Goal: Register for event/course

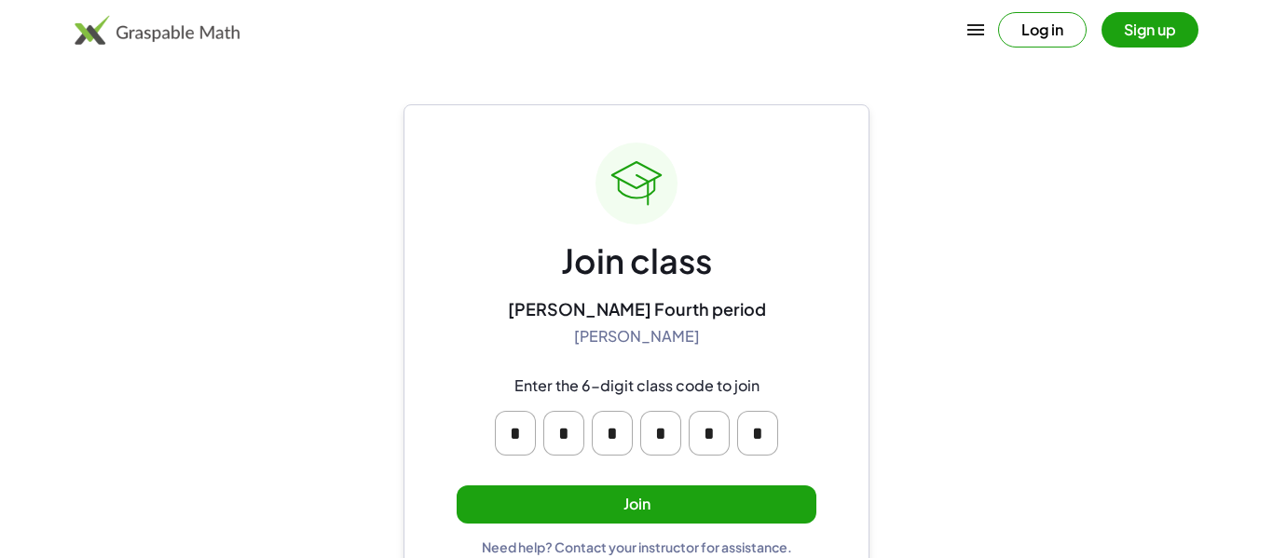
scroll to position [35, 0]
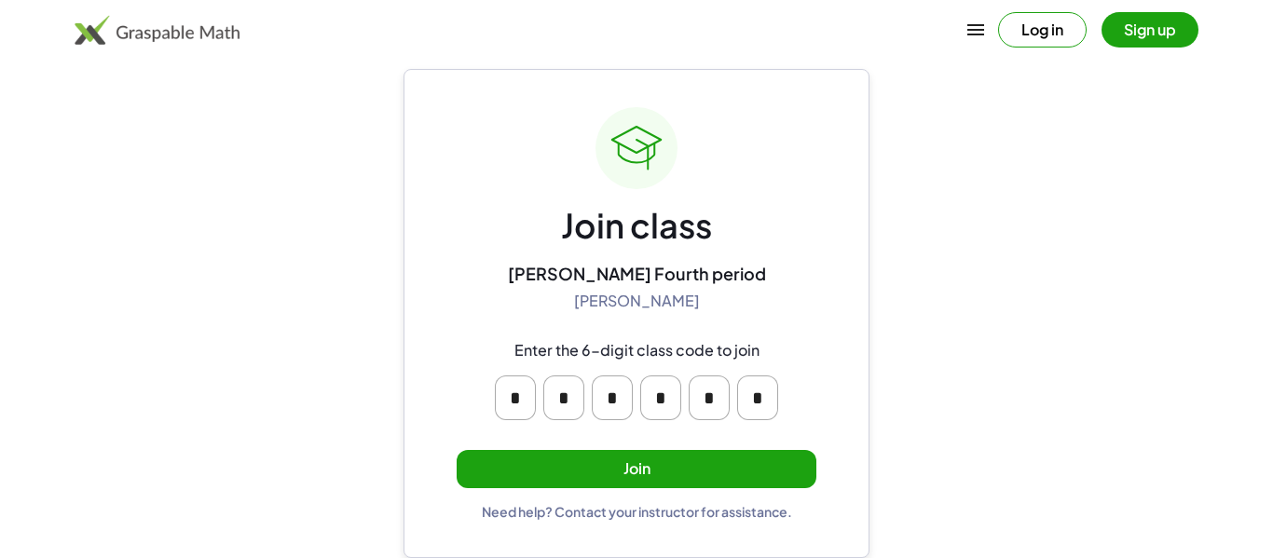
click at [675, 470] on button "Join" at bounding box center [637, 469] width 360 height 38
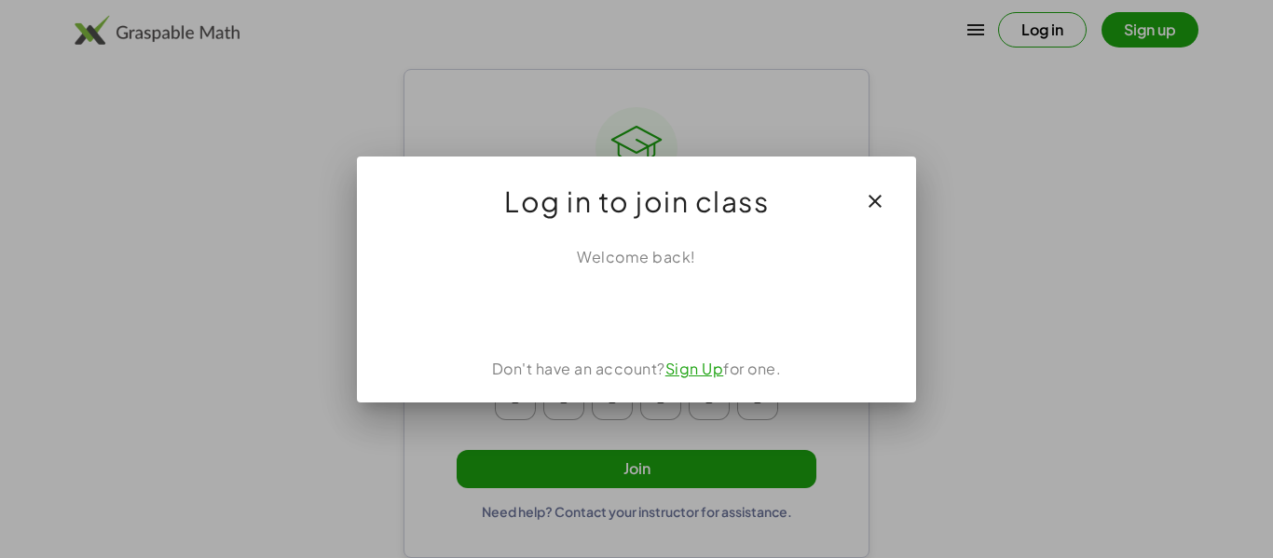
scroll to position [0, 0]
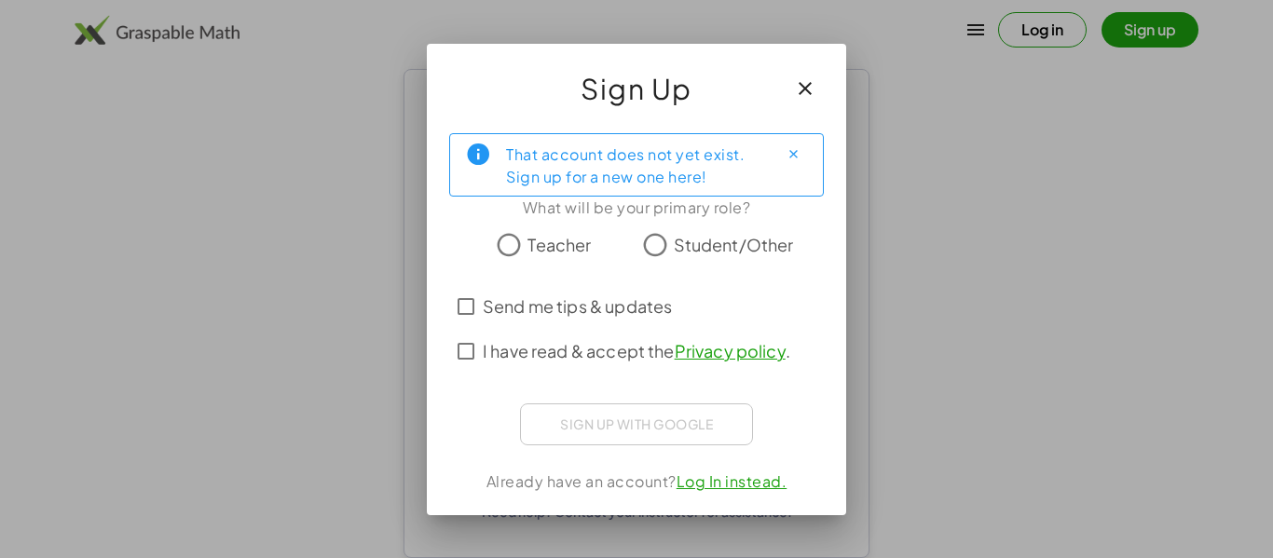
click at [816, 86] on button "button" at bounding box center [805, 88] width 45 height 45
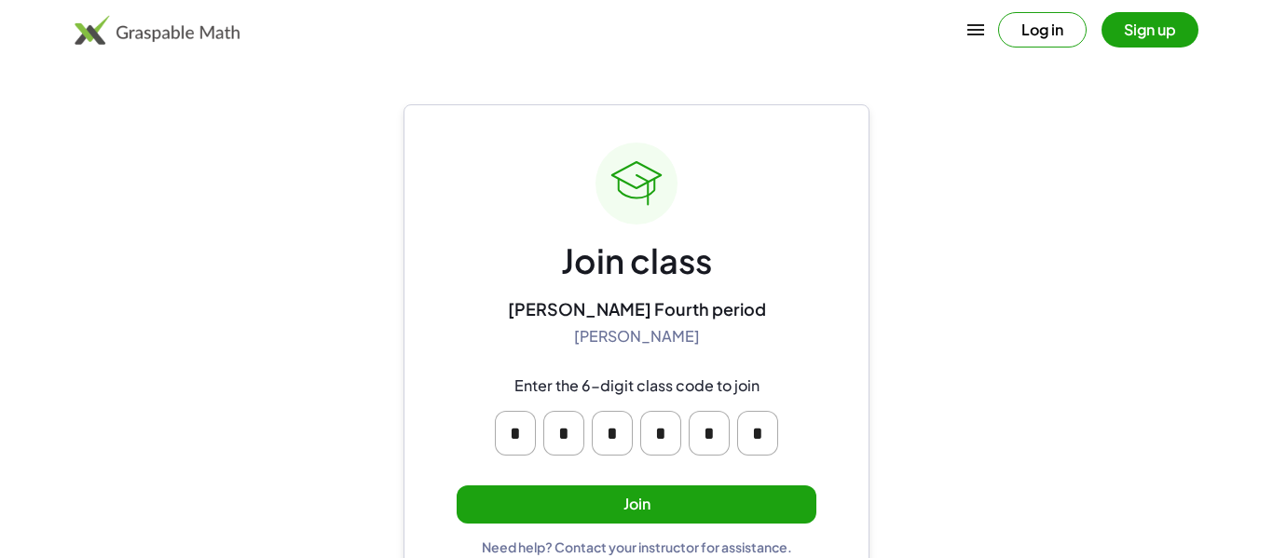
scroll to position [35, 0]
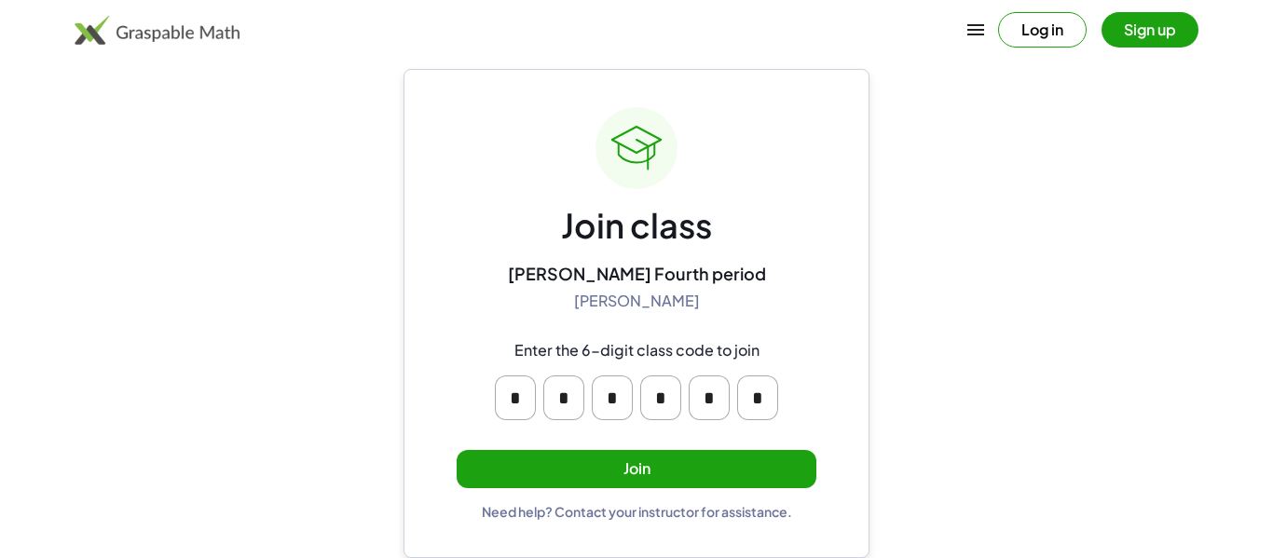
click at [670, 469] on button "Join" at bounding box center [637, 469] width 360 height 38
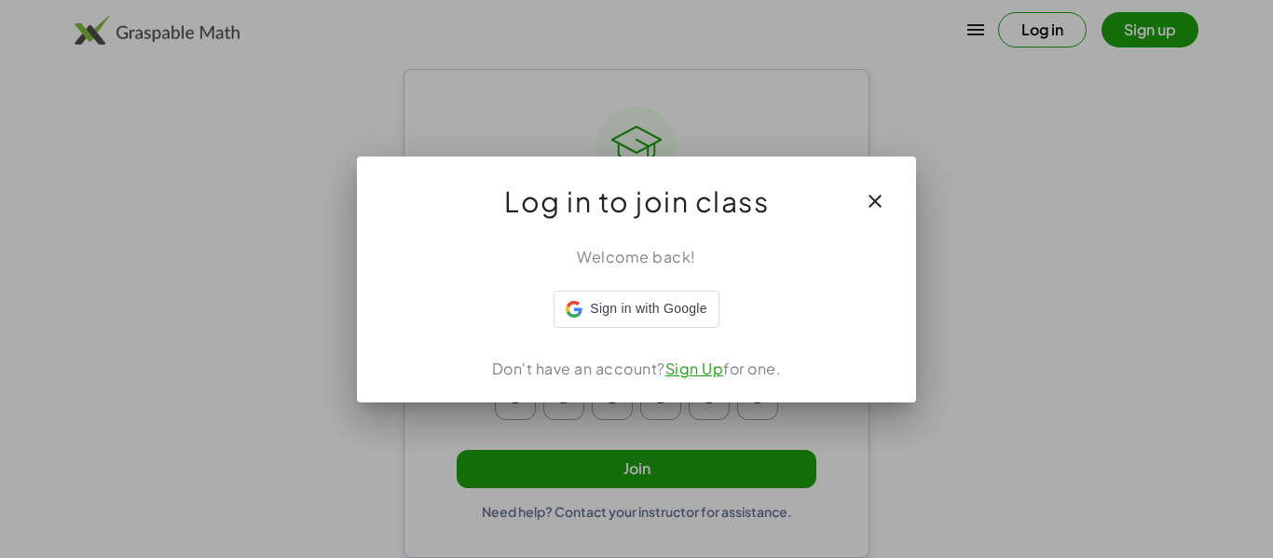
scroll to position [0, 0]
click at [873, 196] on icon "button" at bounding box center [875, 201] width 22 height 22
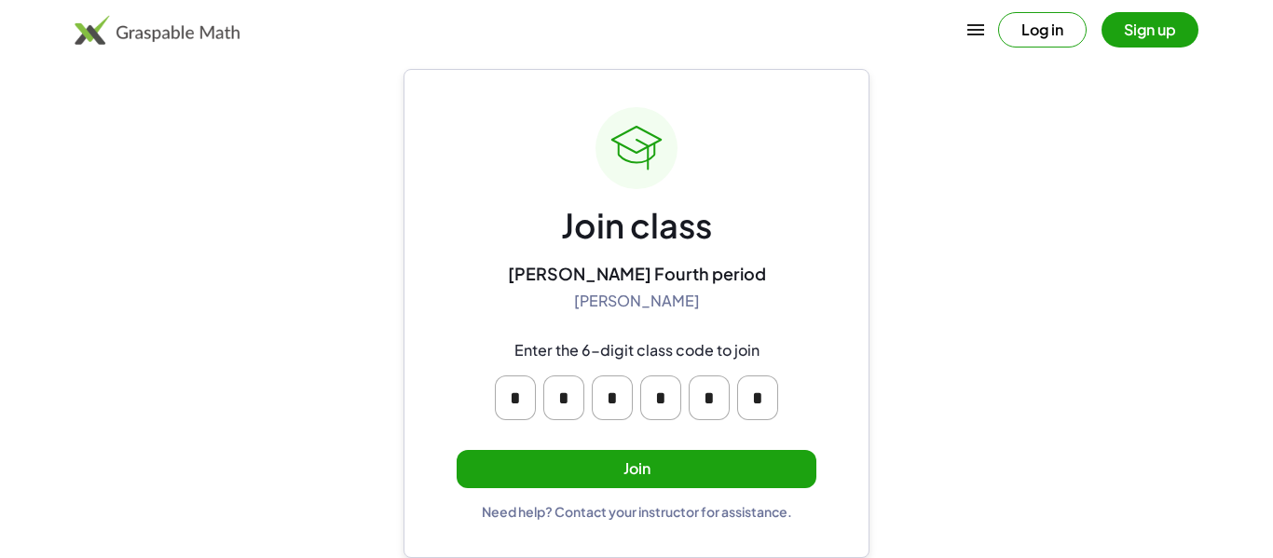
click at [546, 399] on input "*" at bounding box center [563, 398] width 41 height 45
click at [520, 397] on input "*" at bounding box center [515, 398] width 41 height 45
type input "*"
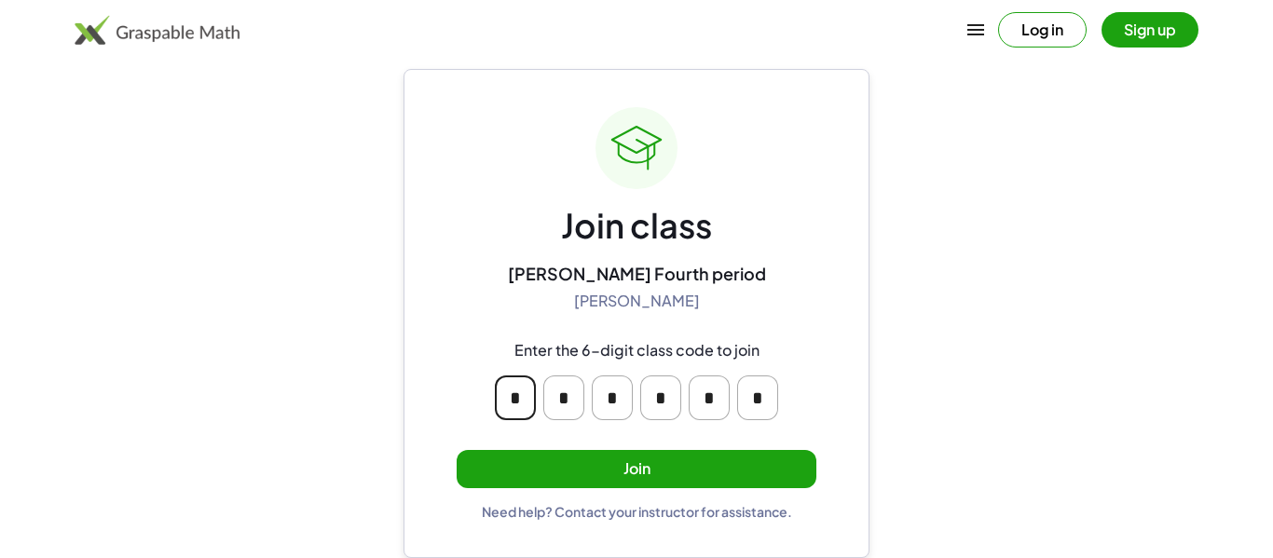
type input "*"
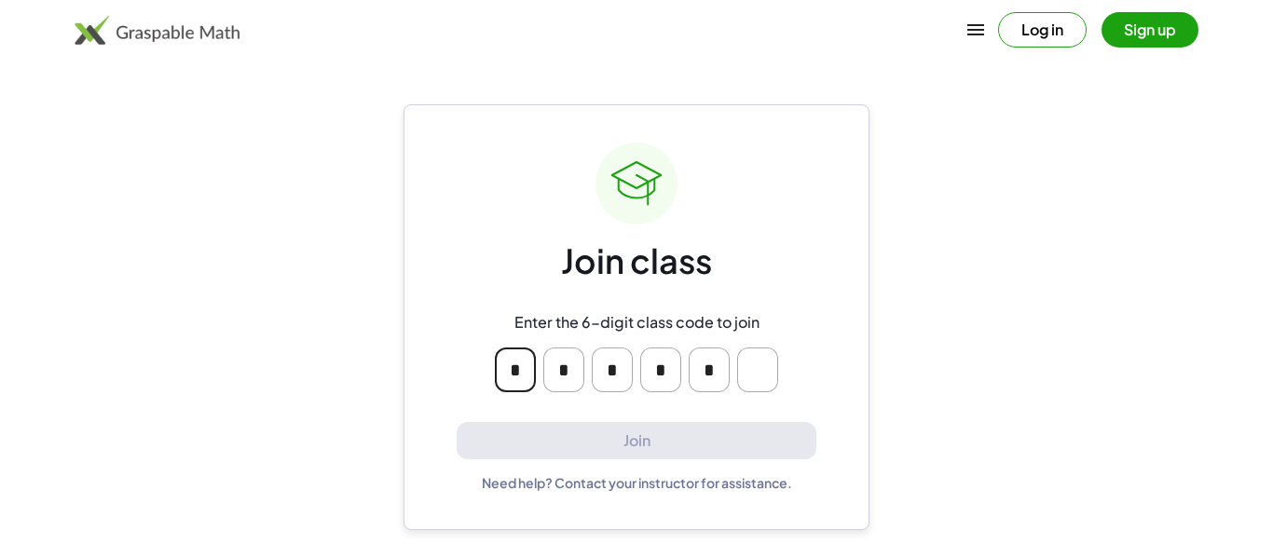
scroll to position [0, 0]
type input "*"
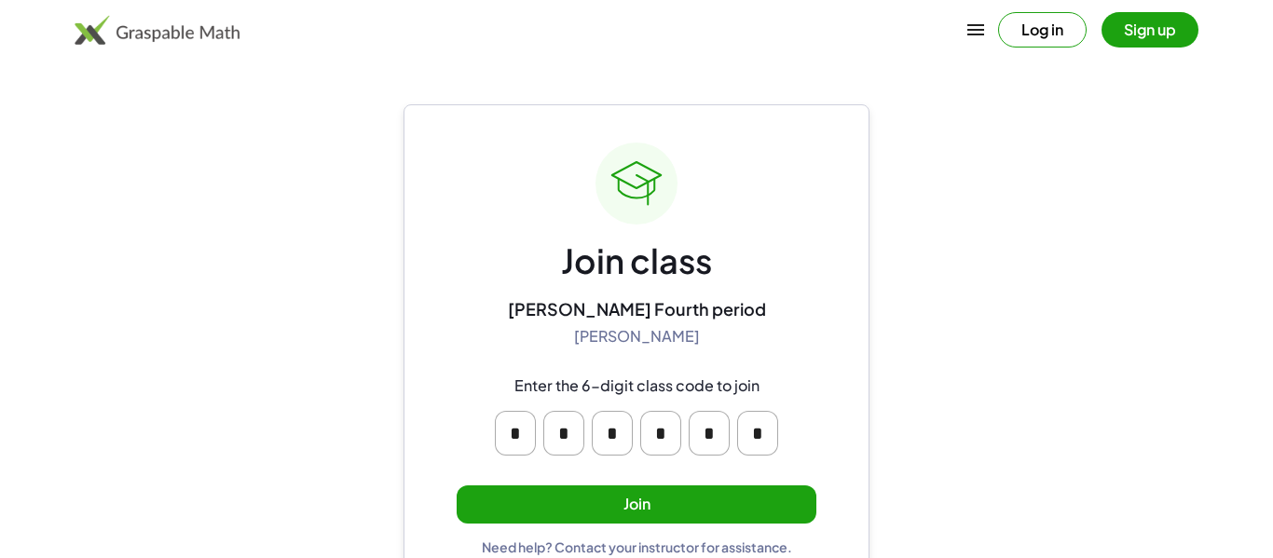
click at [638, 494] on button "Join" at bounding box center [637, 505] width 360 height 38
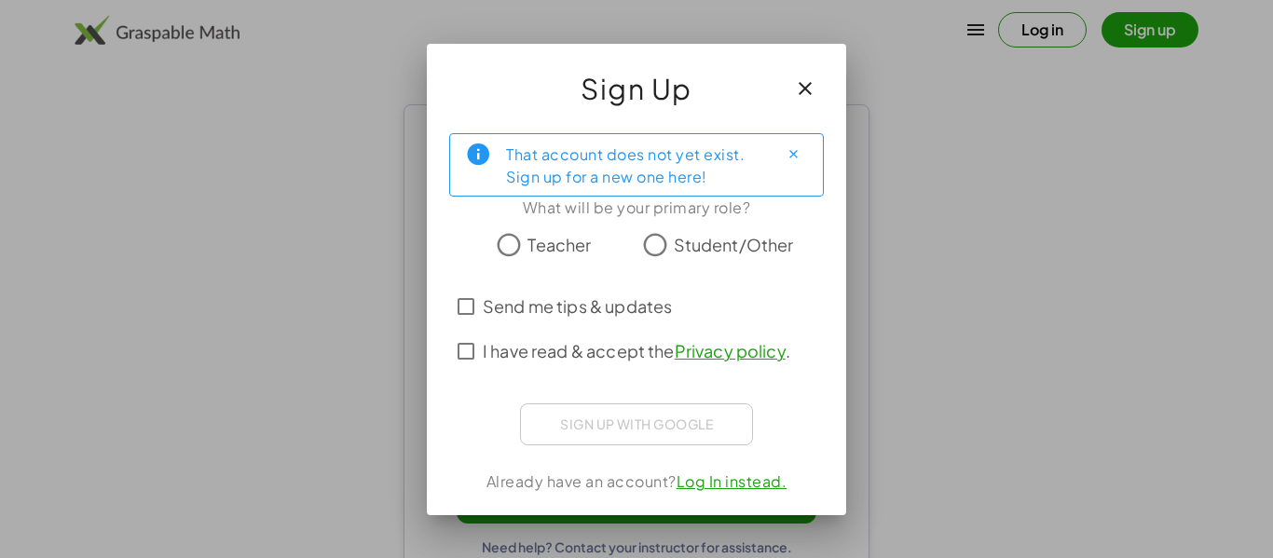
click at [787, 92] on button "button" at bounding box center [805, 88] width 45 height 45
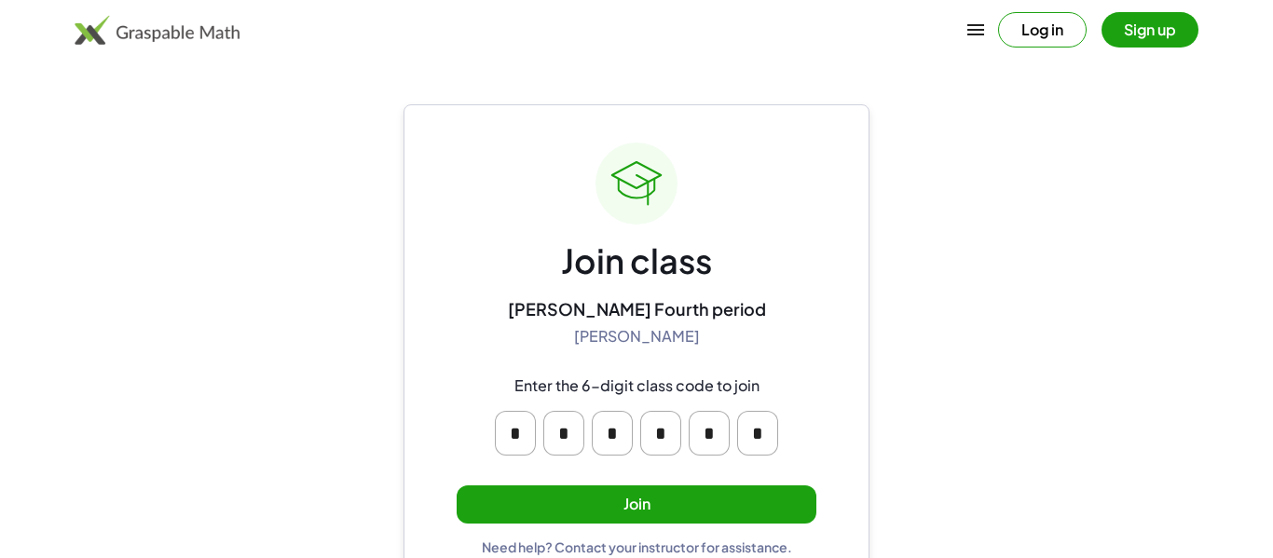
click at [742, 261] on div "Join class [PERSON_NAME] Fourth period [PERSON_NAME] Enter the 6-digit class co…" at bounding box center [637, 349] width 360 height 413
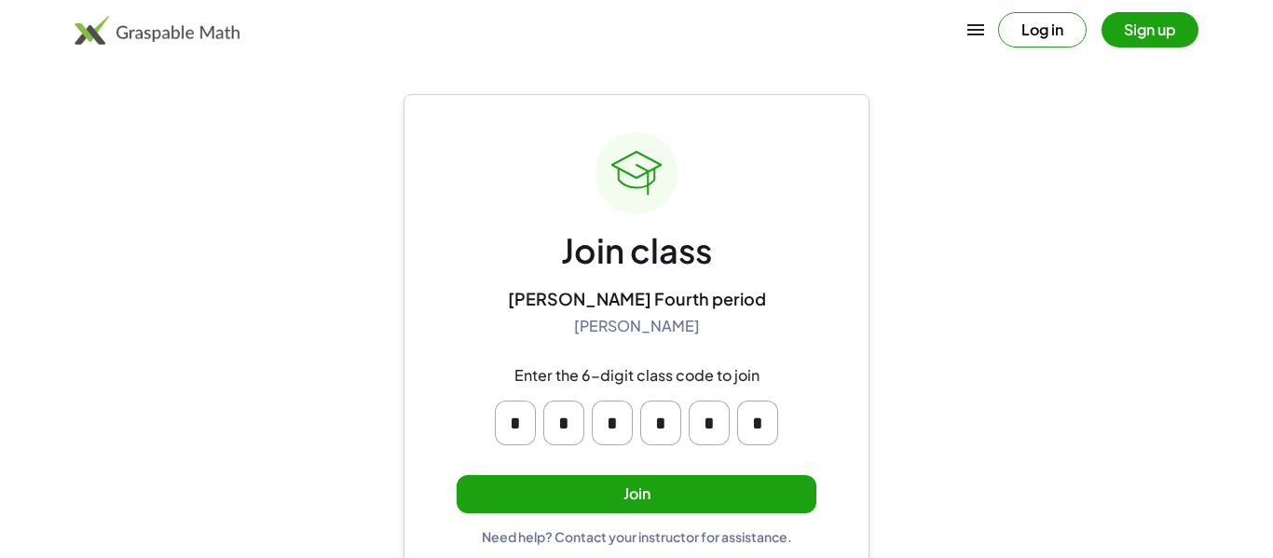
scroll to position [13, 0]
